Goal: Task Accomplishment & Management: Use online tool/utility

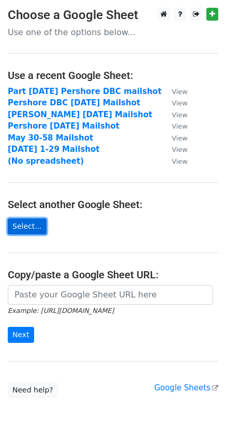
click at [25, 224] on link "Select..." at bounding box center [27, 226] width 39 height 16
click at [22, 226] on link "Select..." at bounding box center [27, 226] width 39 height 16
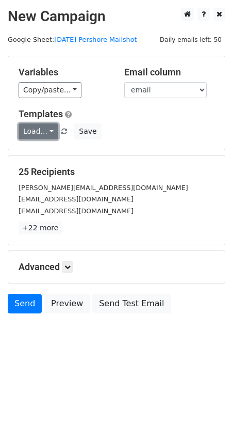
click at [43, 126] on link "Load..." at bounding box center [39, 131] width 40 height 16
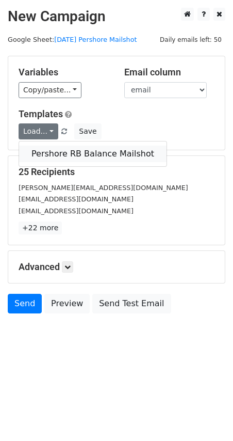
click at [45, 146] on link "Pershore RB Balance Mailshot" at bounding box center [93, 154] width 148 height 17
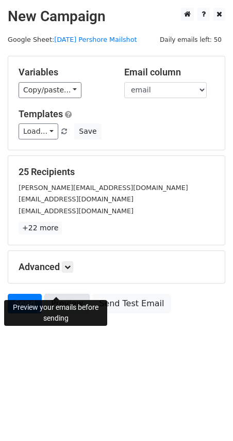
click at [61, 294] on link "Preview" at bounding box center [66, 304] width 45 height 20
click at [57, 294] on link "Preview" at bounding box center [66, 304] width 45 height 20
click at [22, 294] on link "Send" at bounding box center [25, 304] width 34 height 20
